Goal: Task Accomplishment & Management: Use online tool/utility

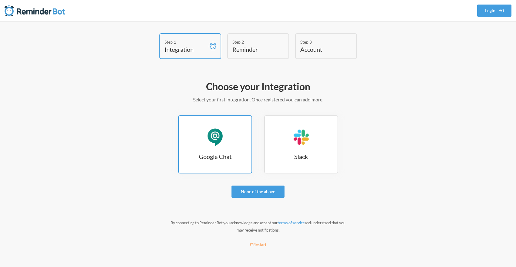
click at [226, 155] on h3 "Google Chat" at bounding box center [215, 157] width 73 height 8
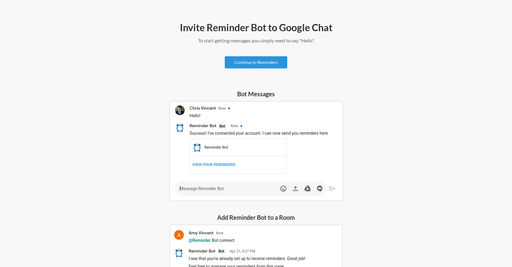
scroll to position [28, 0]
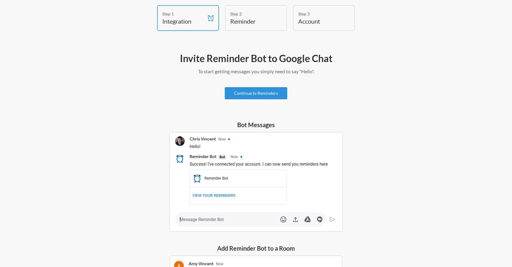
click at [256, 96] on link "Continue to Reminders" at bounding box center [256, 93] width 62 height 12
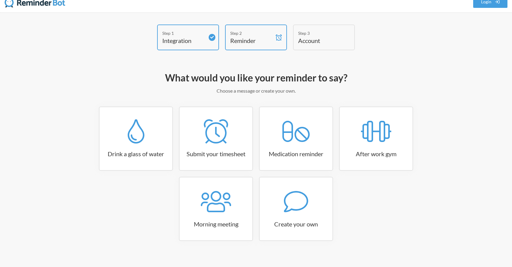
scroll to position [10, 0]
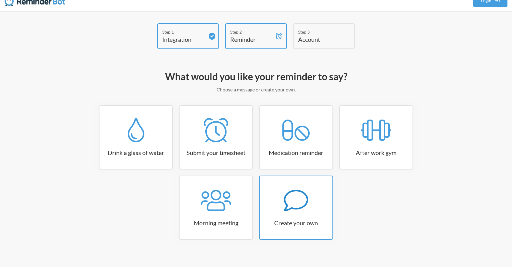
click at [296, 206] on icon at bounding box center [296, 201] width 24 height 24
select select "11:30:00"
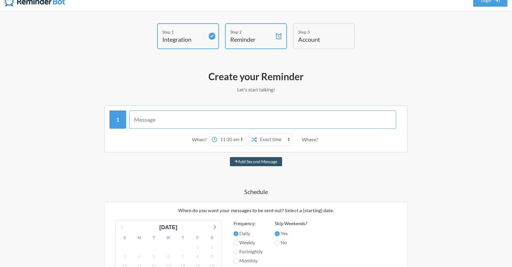
click at [240, 119] on input "text" at bounding box center [262, 120] width 267 height 18
type input "Test - pausas activas"
click at [263, 164] on button "Add Second Message" at bounding box center [256, 161] width 52 height 9
select select "12:30:00"
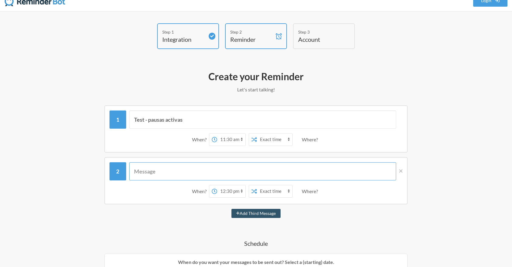
click at [190, 169] on input "text" at bounding box center [262, 172] width 267 height 18
type input "Test pausas activas"
click at [214, 193] on icon at bounding box center [214, 191] width 5 height 5
click at [217, 193] on select "12:00 am 12:15 am 12:30 am 12:45 am 1:00 am 1:15 am 1:30 am 1:45 am 2:00 am 2:1…" at bounding box center [231, 192] width 28 height 12
click at [214, 193] on icon at bounding box center [214, 191] width 5 height 5
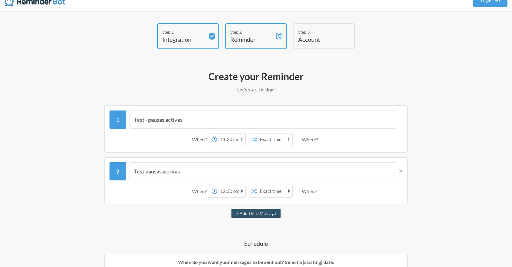
click at [217, 193] on select "12:00 am 12:15 am 12:30 am 12:45 am 1:00 am 1:15 am 1:30 am 1:45 am 2:00 am 2:1…" at bounding box center [231, 192] width 28 height 12
click at [242, 193] on select "12:00 am 12:15 am 12:30 am 12:45 am 1:00 am 1:15 am 1:30 am 1:45 am 2:00 am 2:1…" at bounding box center [231, 192] width 28 height 12
select select "16:00:00"
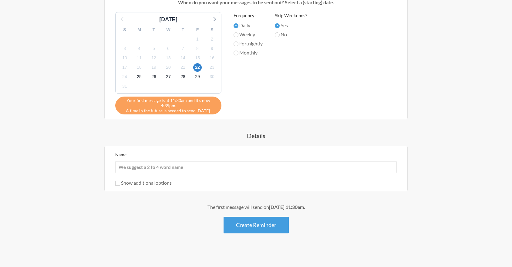
scroll to position [273, 0]
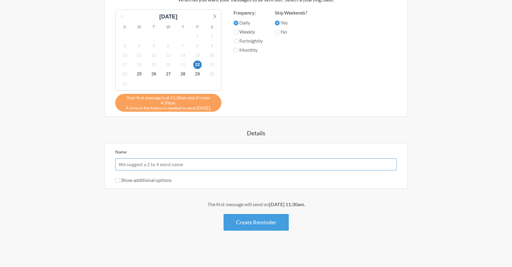
click at [204, 168] on input "Name" at bounding box center [255, 165] width 281 height 12
click at [118, 183] on input "Show additional options" at bounding box center [117, 180] width 5 height 5
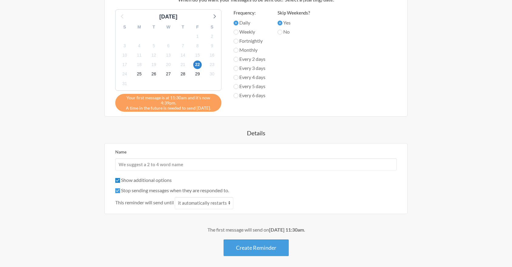
click at [118, 183] on input "Show additional options" at bounding box center [117, 180] width 5 height 5
checkbox input "false"
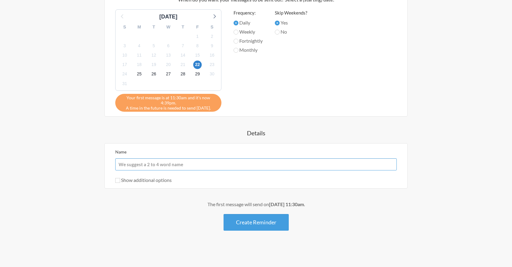
click at [136, 167] on input "Name" at bounding box center [255, 165] width 281 height 12
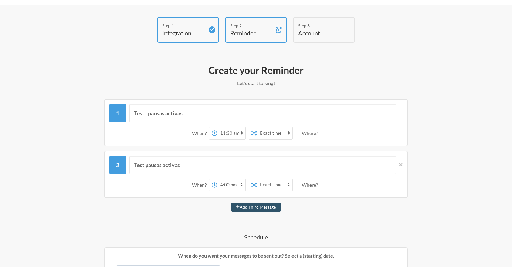
scroll to position [17, 0]
type input "Test pausas activas"
click at [241, 184] on select "12:00 am 12:15 am 12:30 am 12:45 am 1:00 am 1:15 am 1:30 am 1:45 am 2:00 am 2:1…" at bounding box center [231, 185] width 28 height 12
select select "17:00:00"
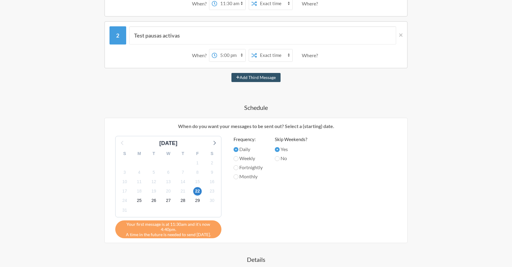
scroll to position [146, 0]
click at [196, 192] on span "22" at bounding box center [197, 191] width 8 height 8
click at [139, 202] on span "25" at bounding box center [139, 200] width 8 height 8
click at [196, 192] on span "22" at bounding box center [197, 191] width 8 height 8
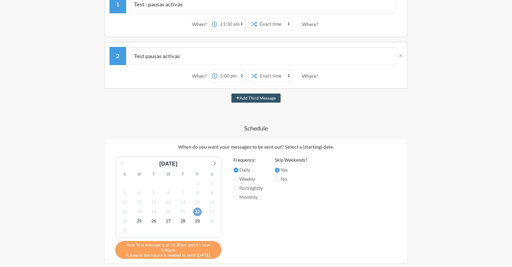
scroll to position [273, 0]
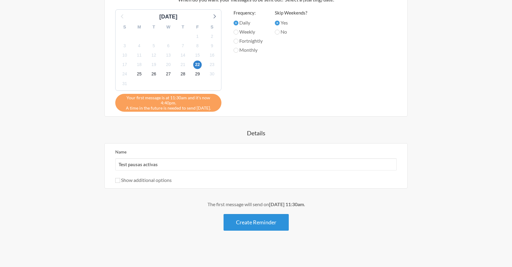
click at [251, 218] on button "Create Reminder" at bounding box center [255, 222] width 65 height 17
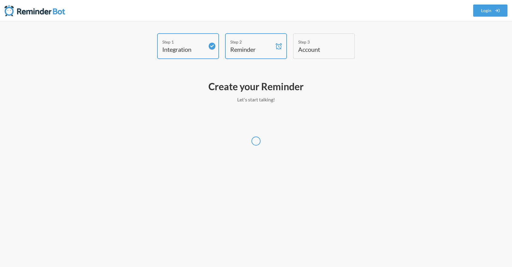
scroll to position [0, 0]
select select "America/Bogota"
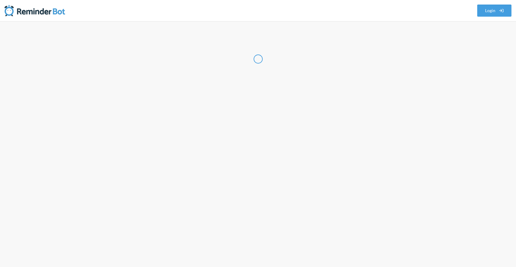
select select "CO"
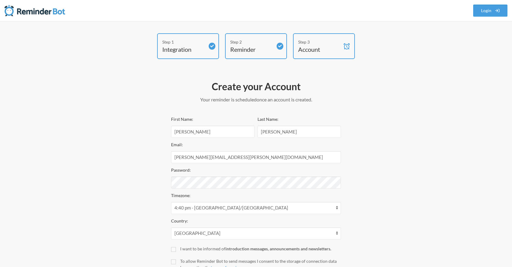
click at [178, 43] on div "Step 1" at bounding box center [183, 42] width 42 height 6
click at [184, 44] on div "Step 1" at bounding box center [183, 42] width 42 height 6
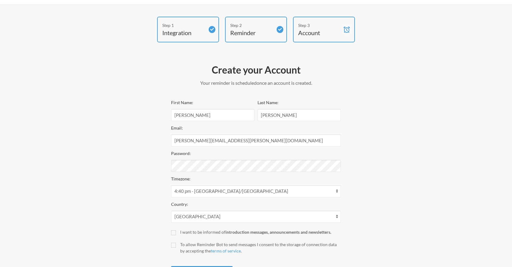
scroll to position [48, 0]
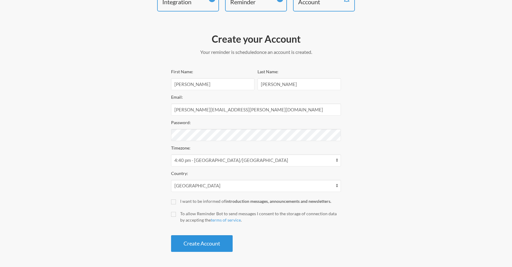
click at [201, 242] on button "Create Account" at bounding box center [202, 244] width 62 height 17
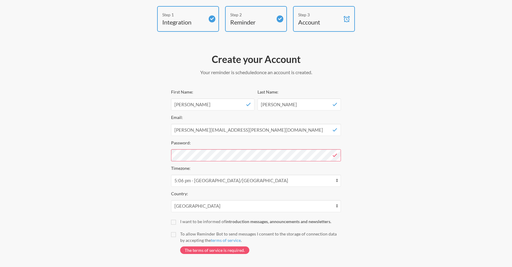
scroll to position [0, 0]
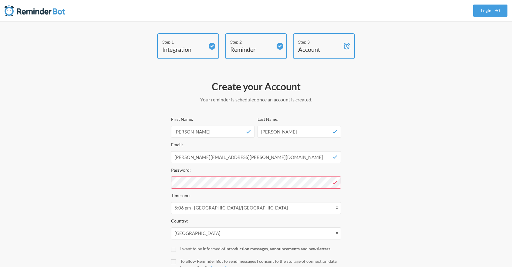
click at [29, 14] on img at bounding box center [35, 11] width 61 height 12
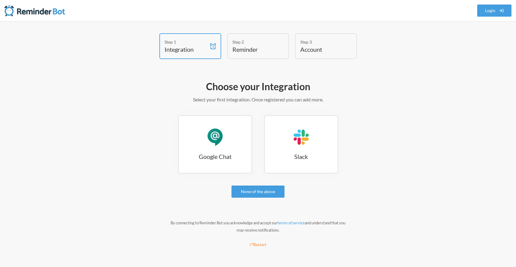
click at [195, 49] on h4 "Integration" at bounding box center [186, 49] width 42 height 8
click at [236, 146] on link "Google Chat Google Chat" at bounding box center [215, 145] width 74 height 58
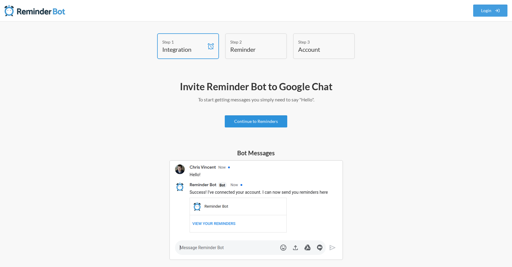
click at [270, 122] on link "Continue to Reminders" at bounding box center [256, 122] width 62 height 12
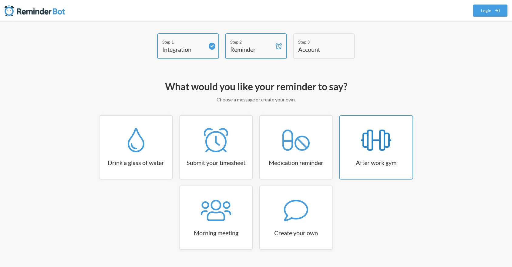
click at [360, 147] on div at bounding box center [376, 140] width 73 height 24
select select "17:15:00"
select select "true"
select select "18:30:00"
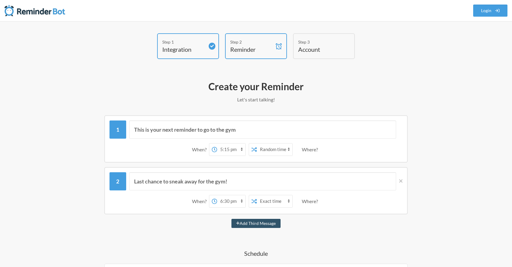
click at [235, 150] on select "12:00 am 12:15 am 12:30 am 12:45 am 1:00 am 1:15 am 1:30 am 1:45 am 2:00 am 2:1…" at bounding box center [231, 150] width 28 height 12
select select "12:00:00"
click at [232, 204] on select "12:00 am 12:15 am 12:30 am 12:45 am 1:00 am 1:15 am 1:30 am 1:45 am 2:00 am 2:1…" at bounding box center [231, 202] width 28 height 12
select select "16:30:00"
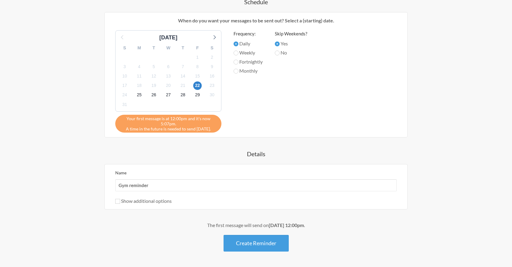
scroll to position [266, 0]
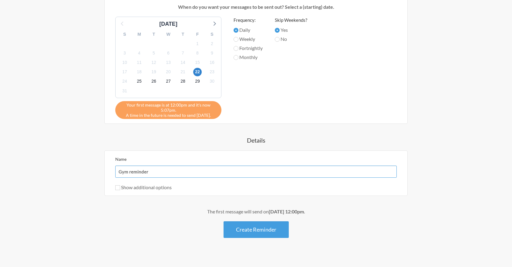
click at [217, 170] on input "Gym reminder" at bounding box center [255, 172] width 281 height 12
type input "Gym reminder test"
click at [257, 233] on button "Create Reminder" at bounding box center [255, 230] width 65 height 17
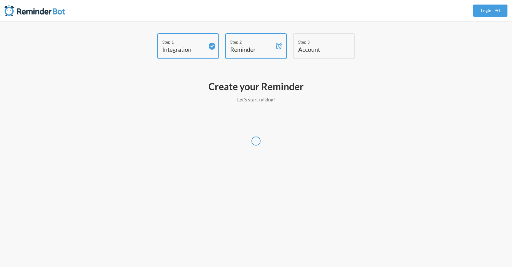
scroll to position [0, 0]
select select "America/Bogota"
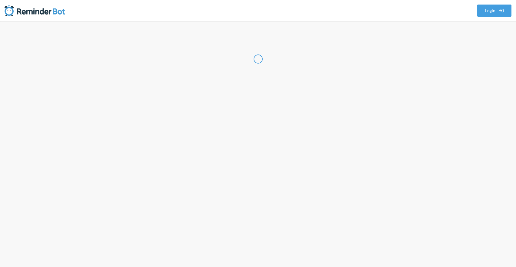
select select "CO"
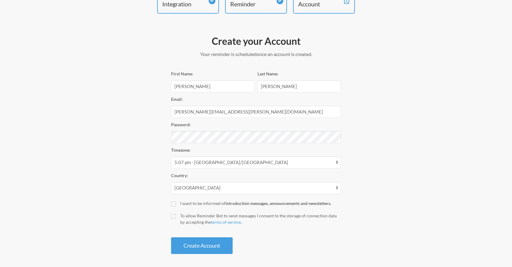
scroll to position [48, 0]
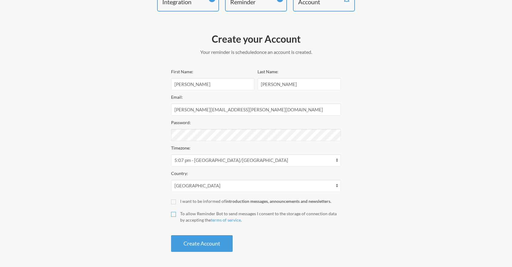
click at [174, 216] on input "To allow Reminder Bot to send messages I consent to the storage of connection d…" at bounding box center [173, 214] width 5 height 5
checkbox input "true"
click at [194, 241] on button "Create Account" at bounding box center [202, 244] width 62 height 17
click at [198, 243] on button "Create Account" at bounding box center [202, 244] width 62 height 17
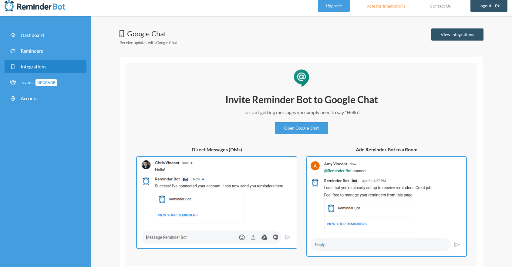
scroll to position [5, 0]
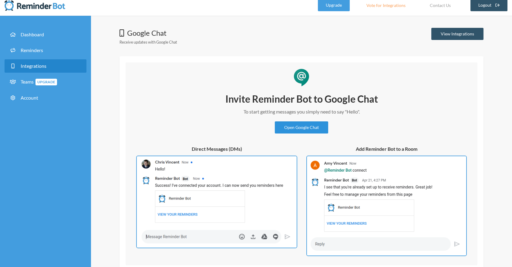
click at [305, 129] on link "Open Google Chat" at bounding box center [301, 128] width 53 height 12
